Goal: Transaction & Acquisition: Purchase product/service

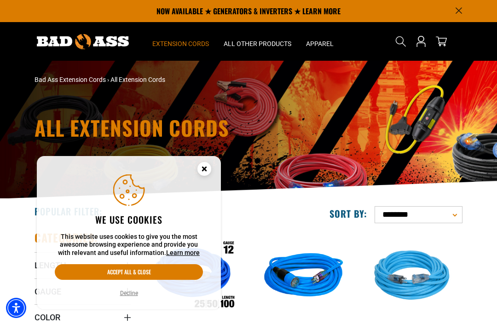
click at [160, 266] on button "Accept all & close" at bounding box center [129, 272] width 148 height 16
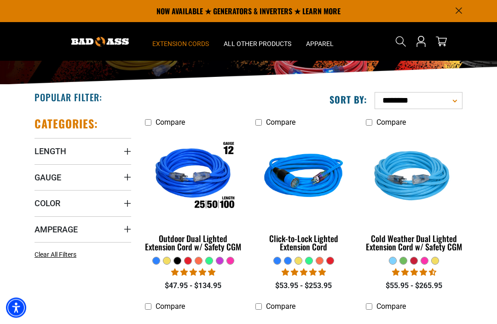
scroll to position [114, 0]
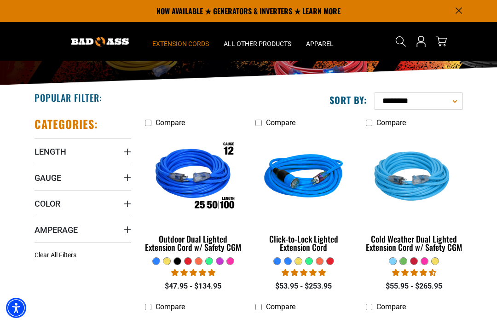
click at [203, 189] on img at bounding box center [193, 177] width 99 height 89
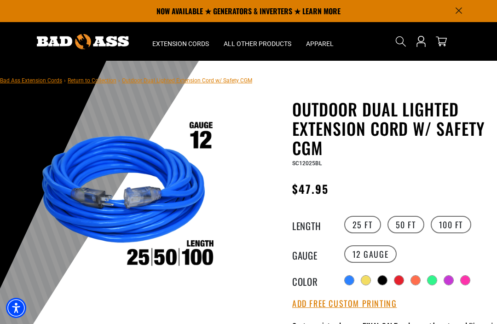
click at [453, 224] on label "100 FT" at bounding box center [451, 224] width 41 height 17
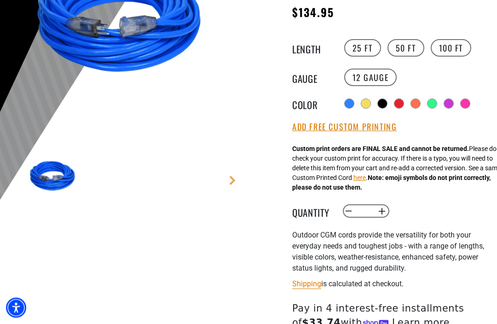
scroll to position [178, 0]
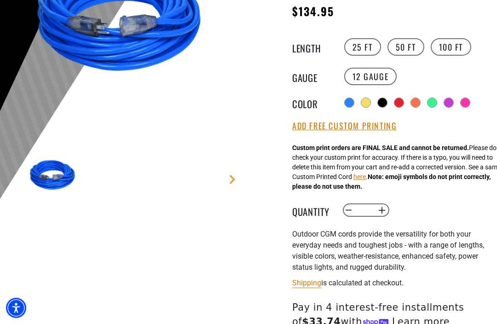
click at [362, 127] on button "Add Free Custom Printing" at bounding box center [344, 126] width 104 height 10
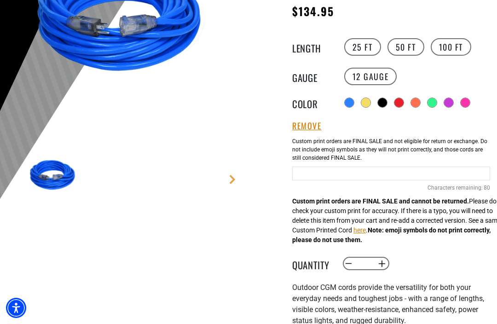
click at [343, 173] on input "Blue Cables" at bounding box center [391, 174] width 198 height 14
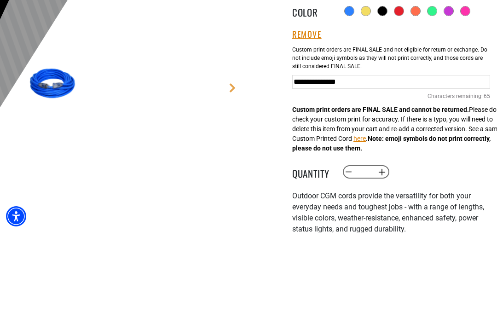
type input "**********"
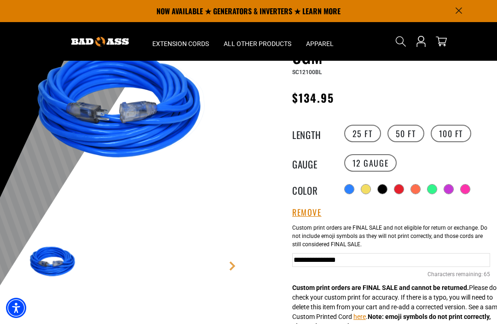
scroll to position [90, 0]
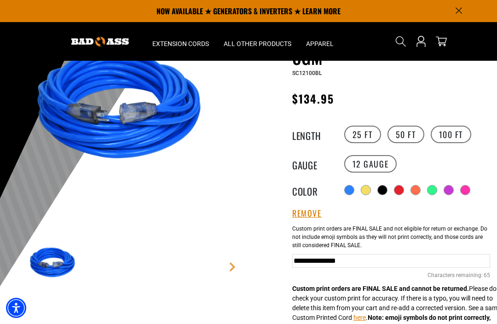
click at [435, 185] on div at bounding box center [432, 189] width 9 height 9
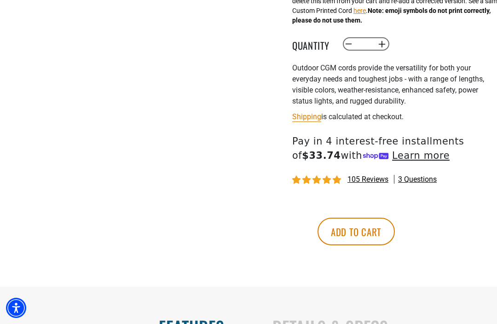
scroll to position [405, 0]
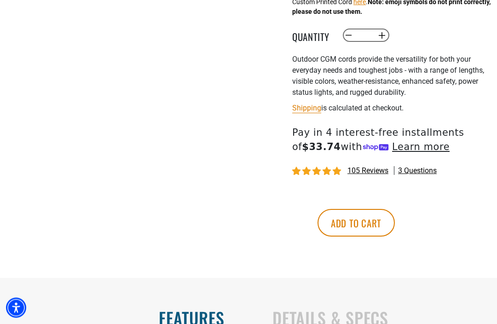
click at [395, 222] on button "Add to cart" at bounding box center [356, 223] width 77 height 28
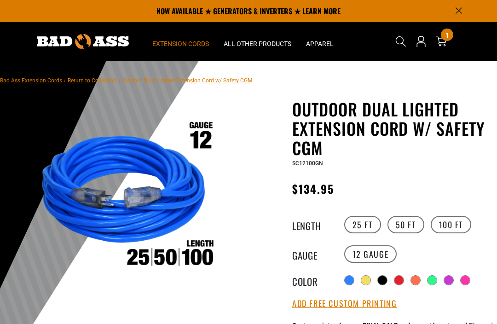
click at [190, 49] on summary "Extension Cords" at bounding box center [180, 41] width 71 height 39
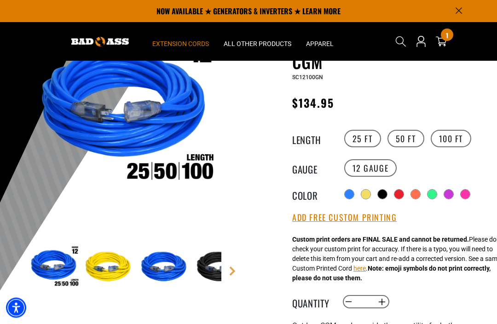
scroll to position [86, 0]
click at [381, 166] on label "12 Gauge" at bounding box center [370, 167] width 53 height 17
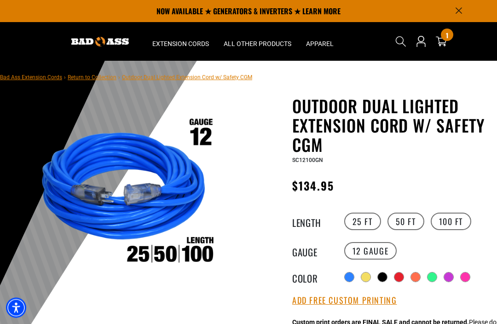
scroll to position [0, 0]
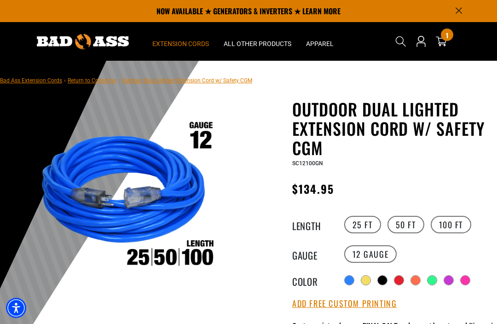
click at [189, 44] on span "Extension Cords" at bounding box center [180, 44] width 57 height 8
click at [93, 79] on link "Return to Collection" at bounding box center [92, 80] width 49 height 6
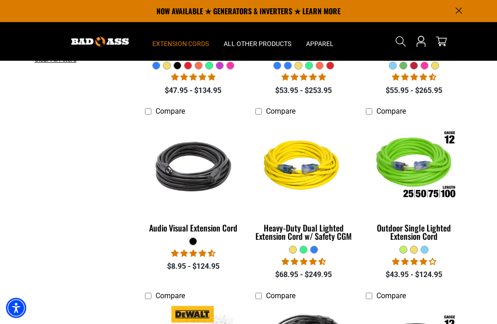
scroll to position [308, 0]
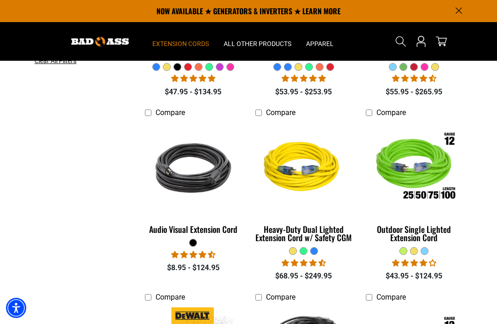
click at [303, 174] on img at bounding box center [303, 167] width 99 height 89
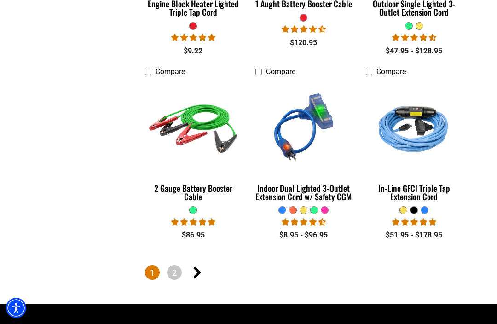
scroll to position [1867, 0]
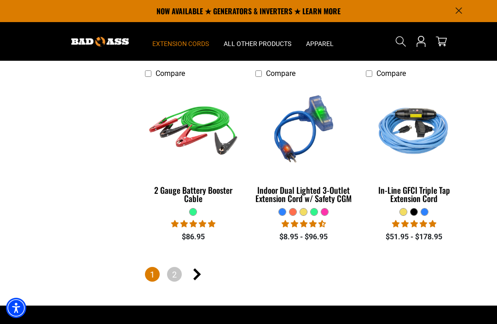
click at [174, 267] on link "2" at bounding box center [174, 274] width 15 height 15
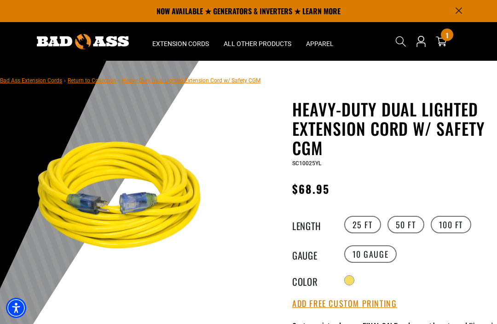
click at [452, 219] on label "100 FT" at bounding box center [451, 224] width 41 height 17
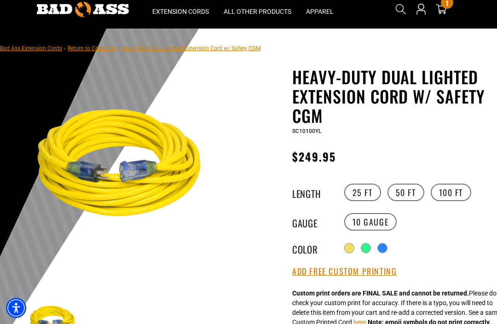
click at [387, 243] on div at bounding box center [382, 247] width 9 height 9
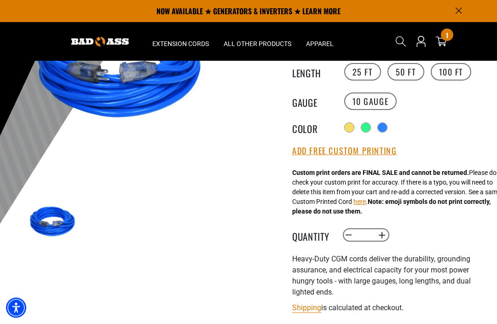
click at [381, 155] on button "Add Free Custom Printing" at bounding box center [344, 151] width 104 height 10
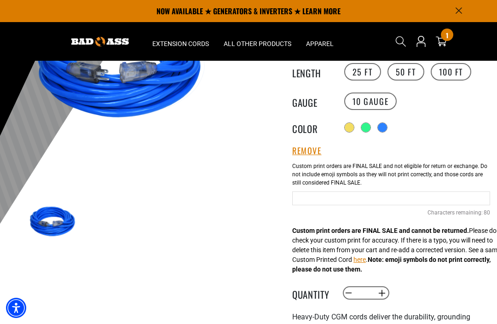
click at [348, 197] on input "Blue Cables" at bounding box center [391, 198] width 198 height 14
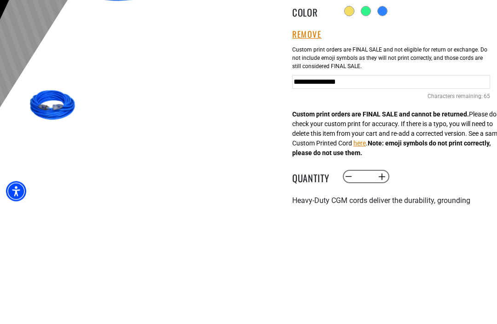
type input "**********"
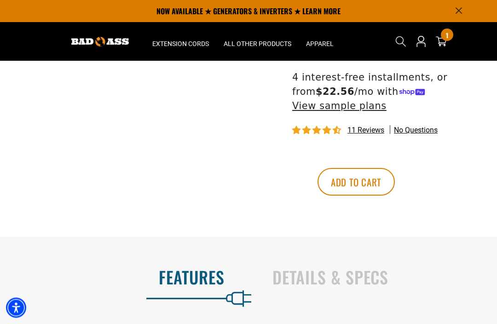
click at [395, 168] on button "Add to cart" at bounding box center [356, 182] width 77 height 28
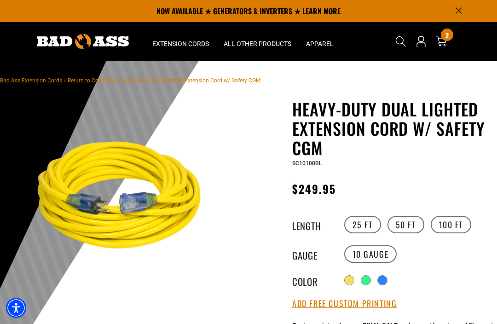
click at [93, 83] on link "Return to Collection" at bounding box center [92, 80] width 49 height 6
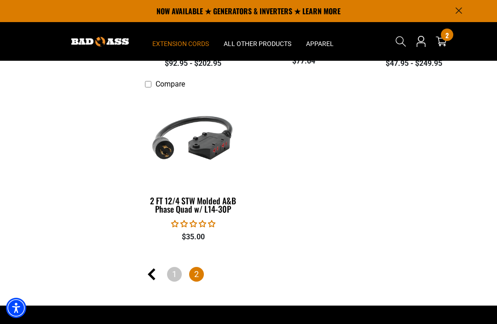
scroll to position [1256, 0]
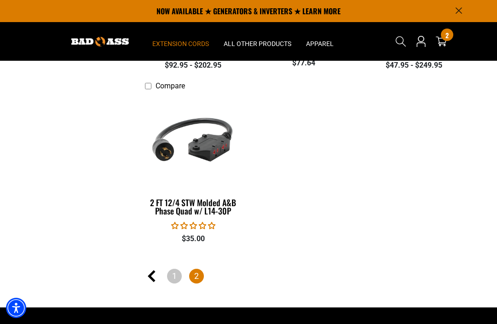
click at [179, 269] on link "1" at bounding box center [174, 276] width 15 height 15
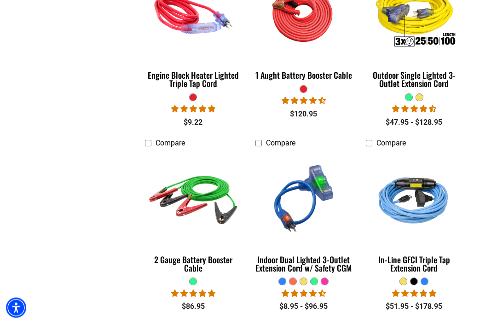
scroll to position [1798, 0]
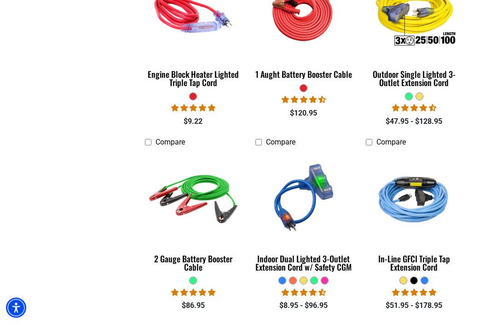
click at [292, 206] on img at bounding box center [303, 197] width 99 height 89
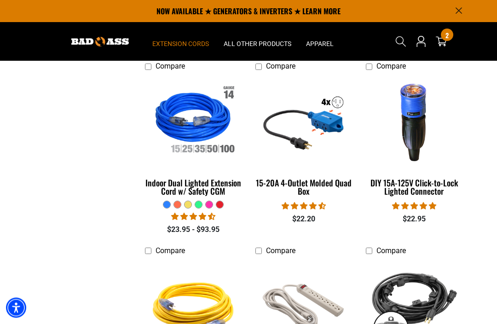
scroll to position [921, 0]
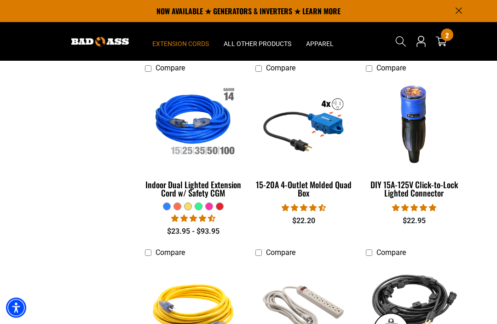
click at [327, 118] on img at bounding box center [303, 123] width 99 height 89
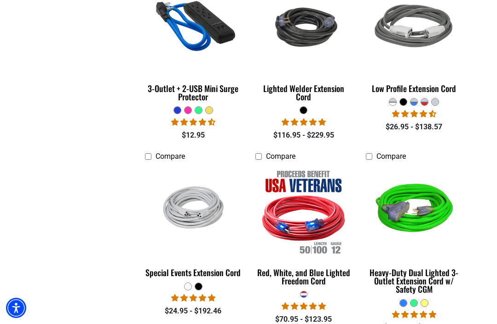
scroll to position [1410, 0]
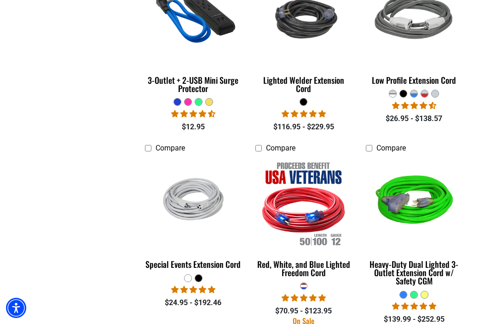
click at [430, 209] on img at bounding box center [414, 202] width 99 height 89
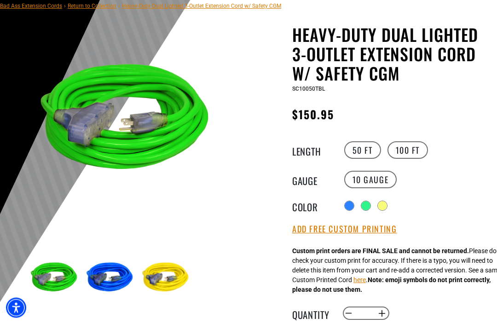
scroll to position [75, 0]
click at [370, 204] on div at bounding box center [365, 205] width 9 height 9
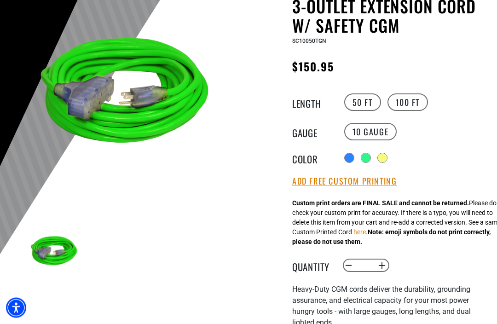
click at [377, 179] on button "Add Free Custom Printing" at bounding box center [344, 182] width 104 height 10
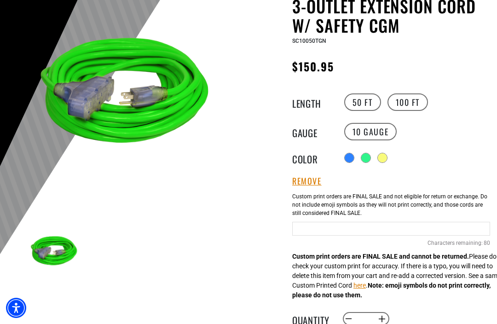
click at [352, 225] on input "Green Cables" at bounding box center [391, 229] width 198 height 14
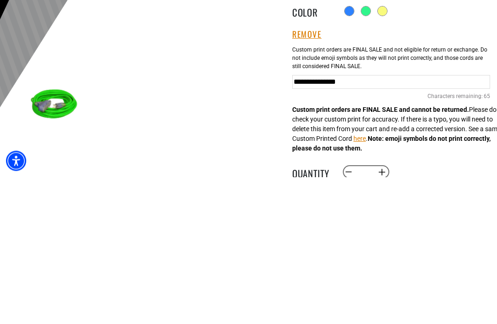
type input "**********"
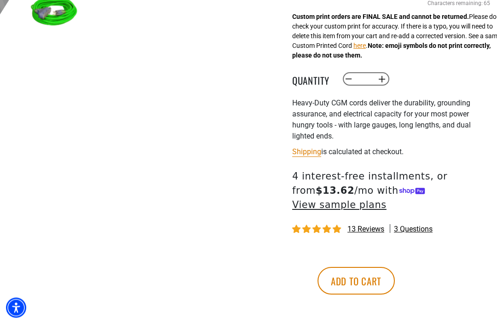
click at [395, 269] on button "Add to cart" at bounding box center [356, 281] width 77 height 28
click at [483, 267] on div "More payment options This item is a recurring or deferred purchase. By continui…" at bounding box center [391, 286] width 198 height 74
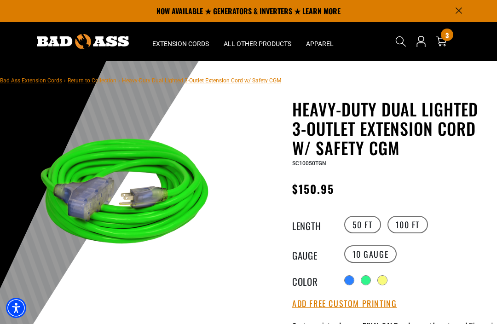
click at [443, 37] on div "3 3 items" at bounding box center [447, 35] width 12 height 12
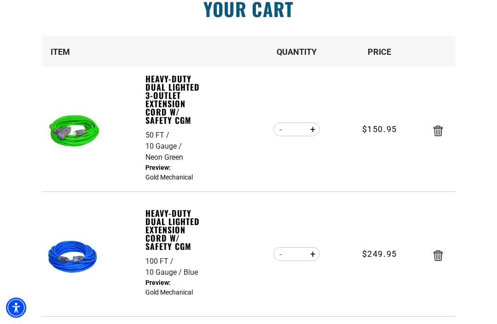
scroll to position [93, 0]
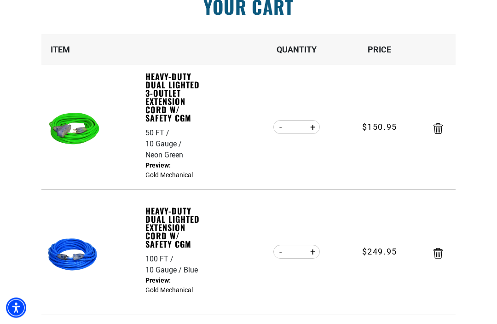
click at [313, 127] on button "Increase quantity for Heavy-Duty Dual Lighted 3-Outlet Extension Cord w/ Safety…" at bounding box center [313, 128] width 14 height 16
type input "*"
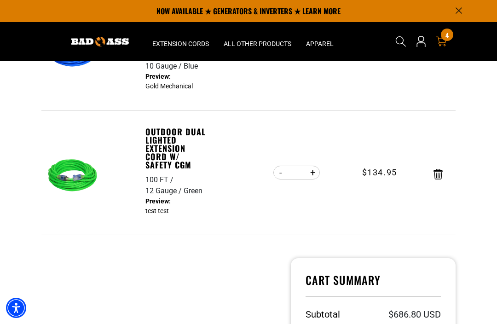
scroll to position [296, 0]
